Goal: Information Seeking & Learning: Learn about a topic

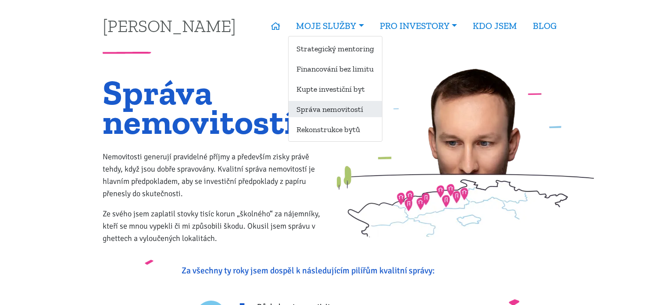
click at [319, 111] on link "Správa nemovitostí" at bounding box center [335, 109] width 93 height 16
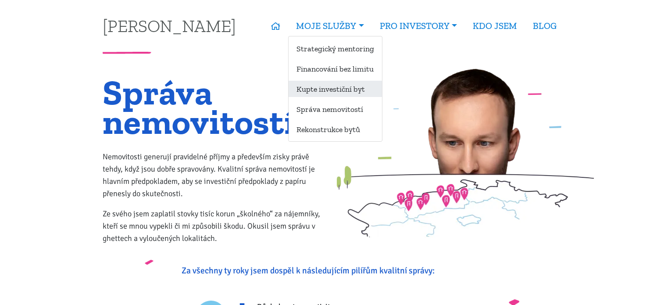
click at [321, 93] on link "Kupte investiční byt" at bounding box center [335, 89] width 93 height 16
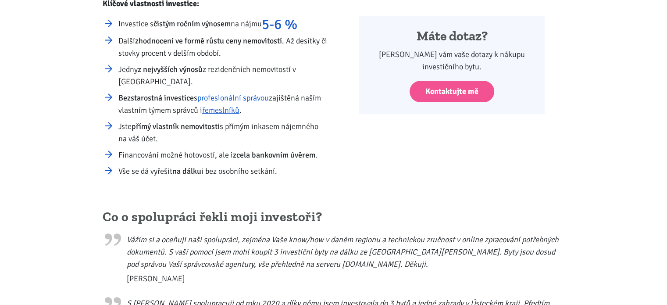
scroll to position [254, 0]
click at [235, 99] on link "profesionální správou" at bounding box center [232, 98] width 71 height 10
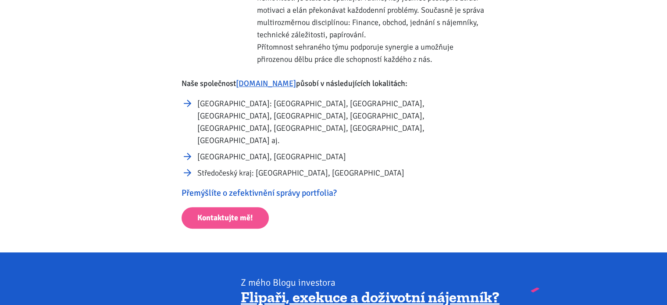
scroll to position [494, 0]
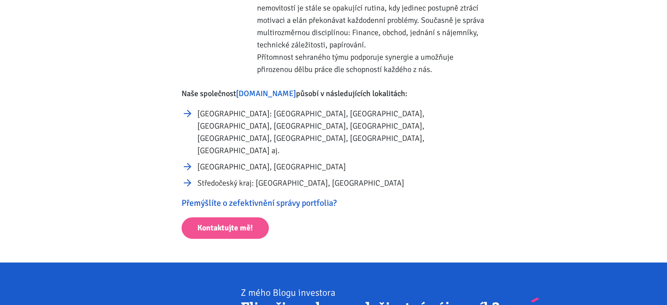
click at [266, 93] on link "[DOMAIN_NAME]" at bounding box center [266, 94] width 60 height 10
